Goal: Go to known website: Access a specific website the user already knows

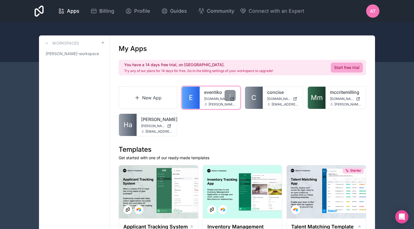
click at [216, 93] on link "eventiko" at bounding box center [220, 92] width 32 height 7
click at [213, 91] on link "eventiko" at bounding box center [220, 92] width 32 height 7
